Goal: Task Accomplishment & Management: Use online tool/utility

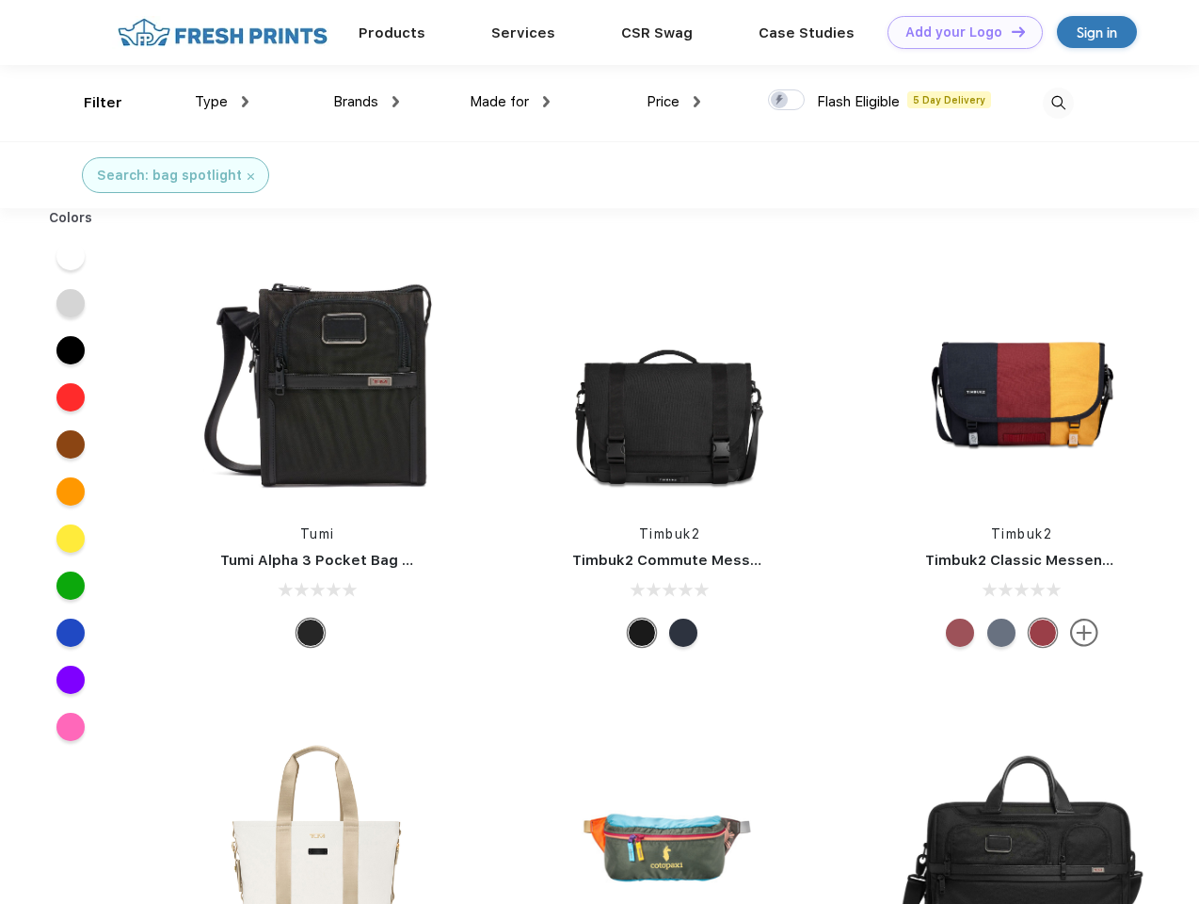
click at [958, 32] on link "Add your Logo Design Tool" at bounding box center [965, 32] width 155 height 33
click at [0, 0] on div "Design Tool" at bounding box center [0, 0] width 0 height 0
click at [1010, 31] on link "Add your Logo Design Tool" at bounding box center [965, 32] width 155 height 33
click at [90, 103] on div "Filter" at bounding box center [103, 103] width 39 height 22
click at [222, 102] on span "Type" at bounding box center [211, 101] width 33 height 17
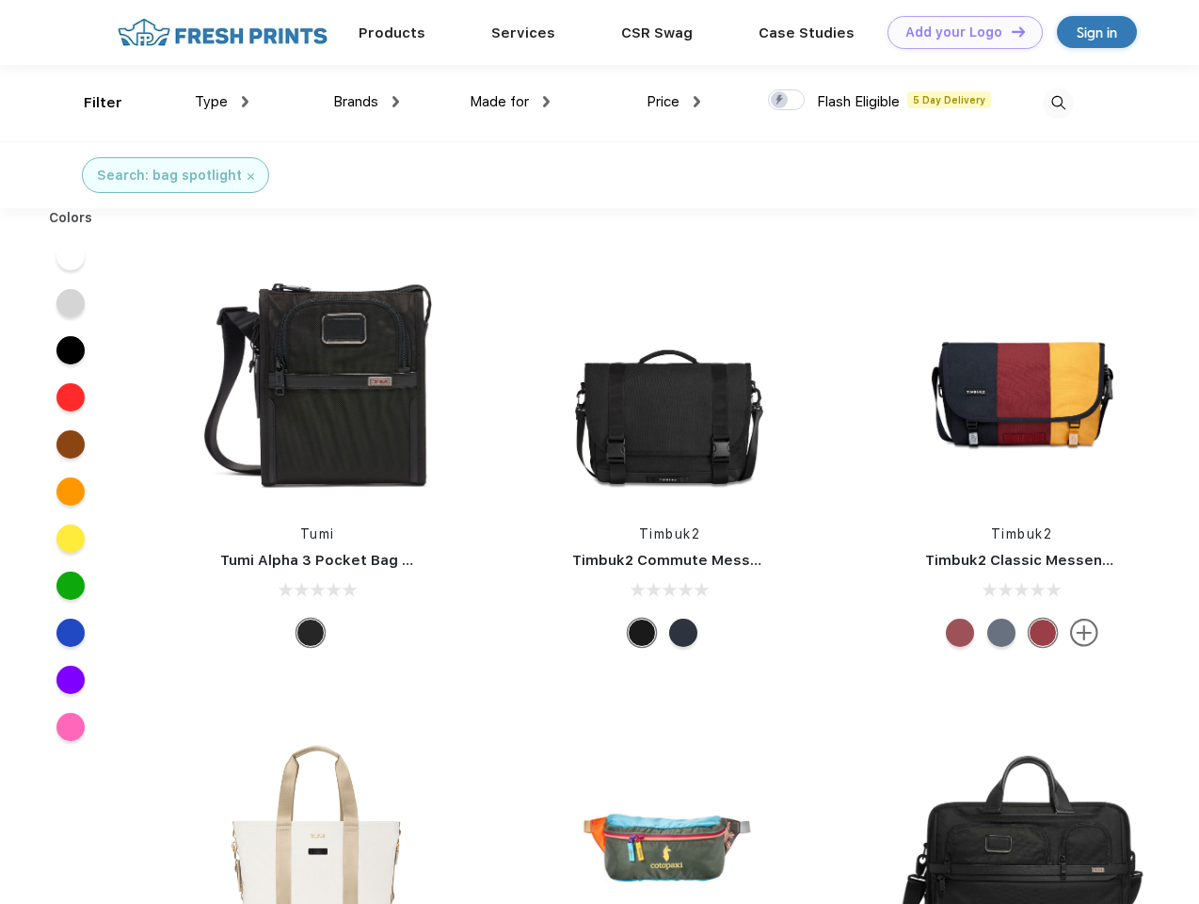
click at [366, 102] on span "Brands" at bounding box center [355, 101] width 45 height 17
click at [510, 102] on span "Made for" at bounding box center [499, 101] width 59 height 17
click at [674, 102] on span "Price" at bounding box center [663, 101] width 33 height 17
click at [787, 101] on div at bounding box center [786, 99] width 37 height 21
click at [780, 101] on input "checkbox" at bounding box center [774, 94] width 12 height 12
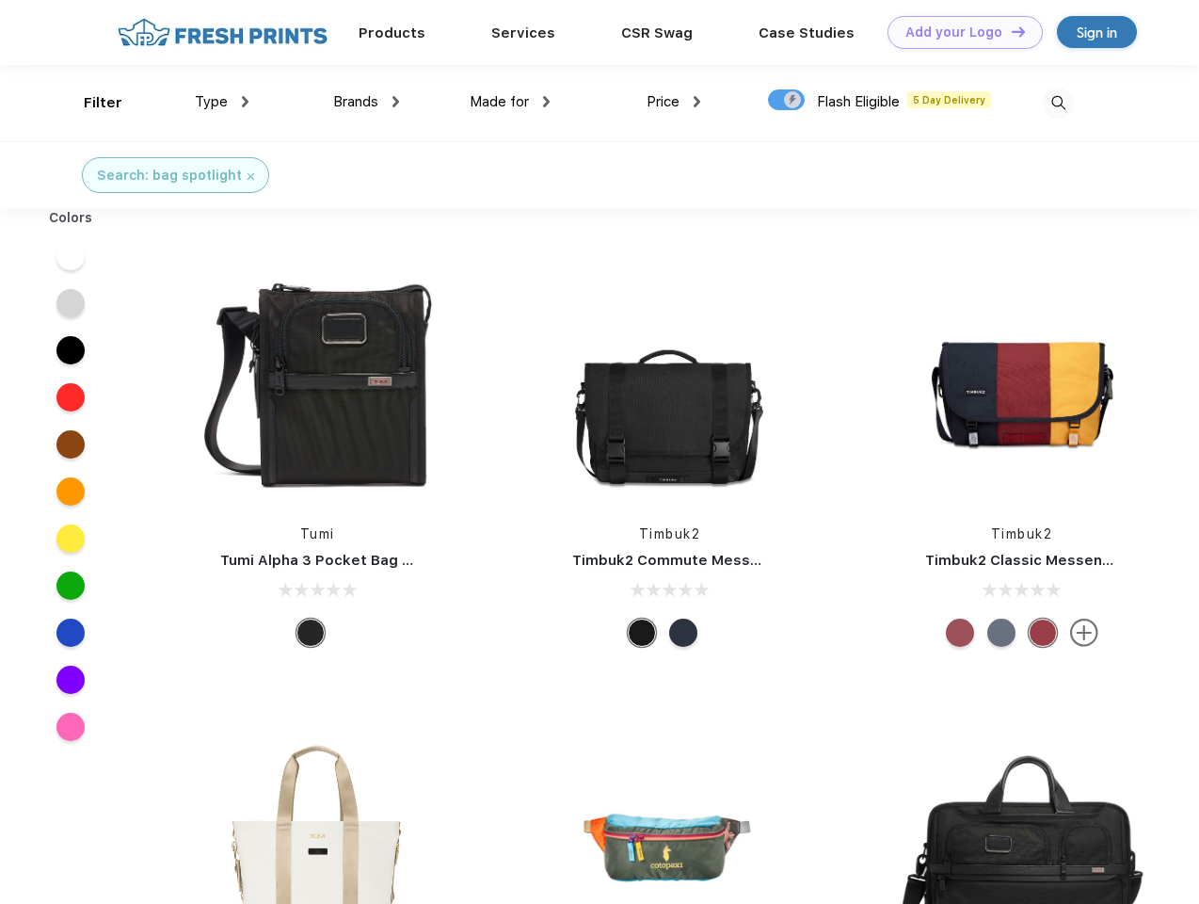
click at [1058, 103] on img at bounding box center [1058, 103] width 31 height 31
